Goal: Find specific page/section: Find specific page/section

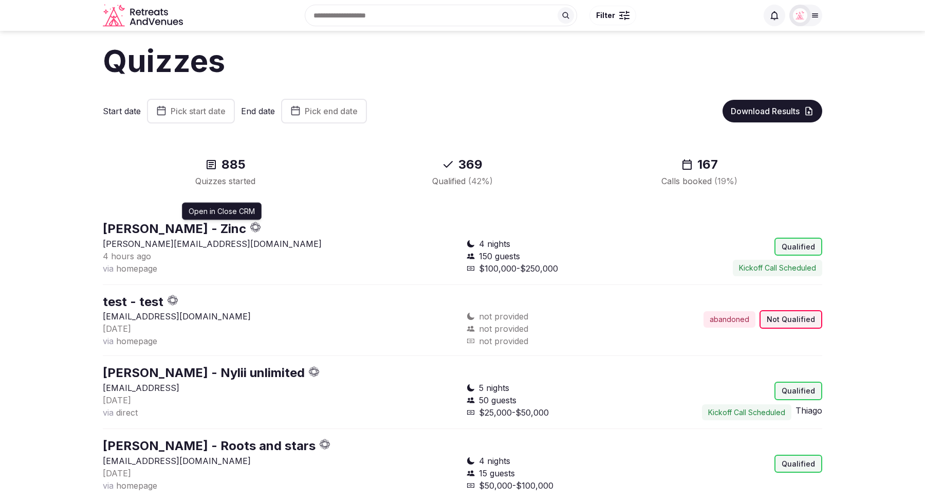
click at [257, 228] on icon "button" at bounding box center [258, 227] width 3 height 3
